Goal: Task Accomplishment & Management: Manage account settings

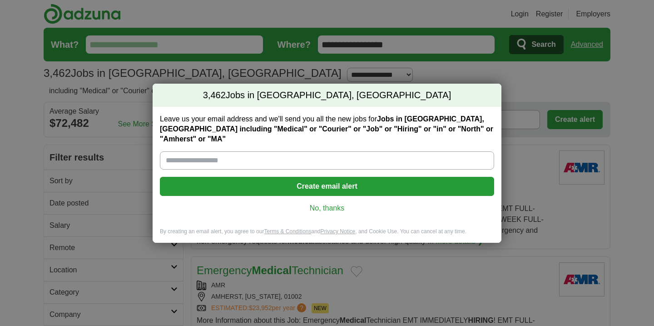
click at [318, 203] on link "No, thanks" at bounding box center [327, 208] width 320 height 10
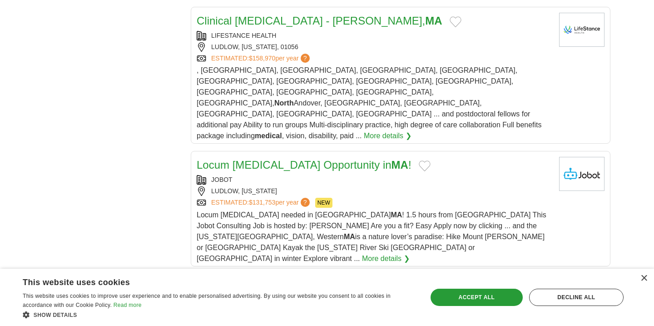
scroll to position [543, 0]
